Goal: Task Accomplishment & Management: Use online tool/utility

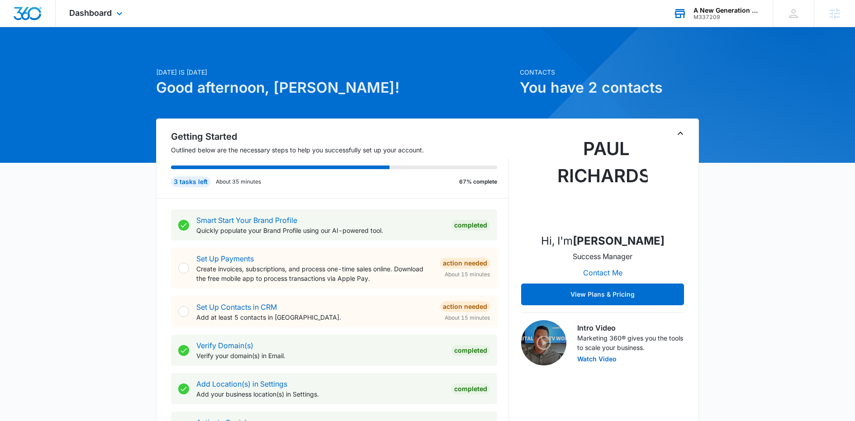
click at [712, 12] on div "A New Generation Child Care" at bounding box center [726, 10] width 66 height 7
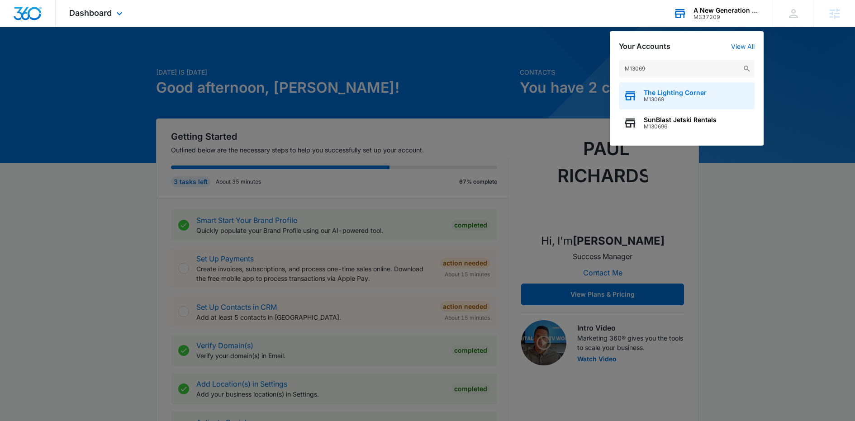
type input "M13069"
click at [678, 92] on span "The Lighting Corner" at bounding box center [675, 92] width 63 height 7
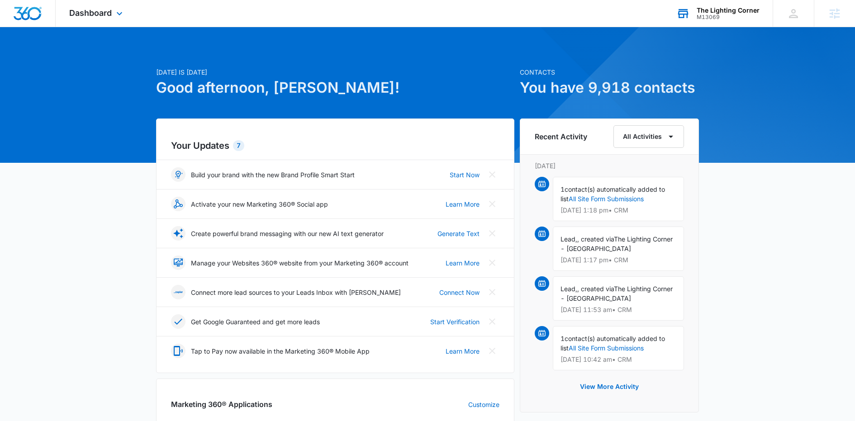
click at [702, 16] on div "M13069" at bounding box center [728, 17] width 63 height 6
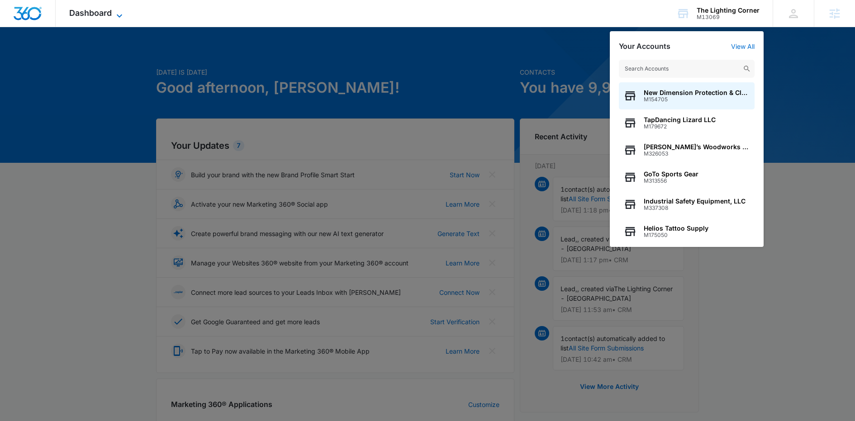
click at [118, 18] on icon at bounding box center [119, 15] width 11 height 11
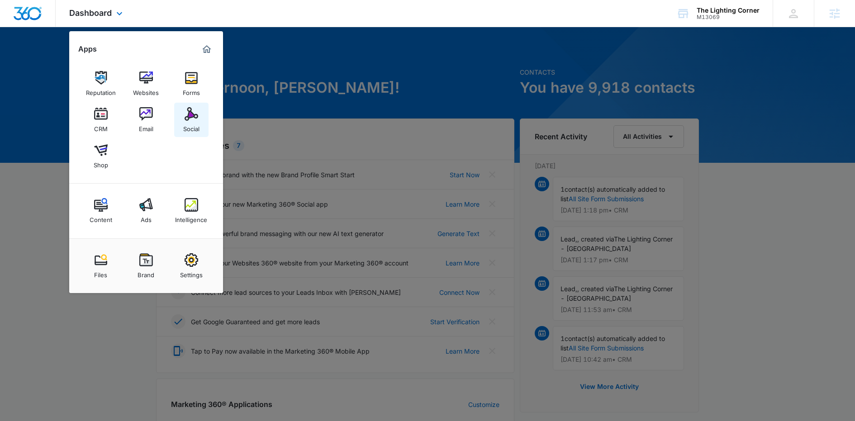
click at [195, 127] on div "Social" at bounding box center [191, 127] width 16 height 12
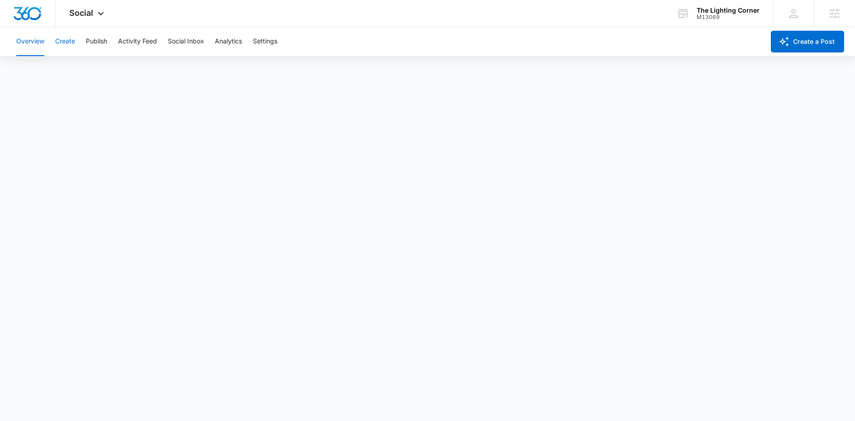
click at [56, 41] on button "Create" at bounding box center [65, 41] width 20 height 29
click at [91, 70] on button "Approvals" at bounding box center [88, 69] width 30 height 25
